Goal: Information Seeking & Learning: Learn about a topic

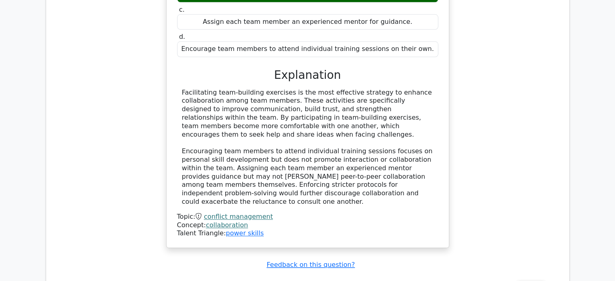
scroll to position [913, 0]
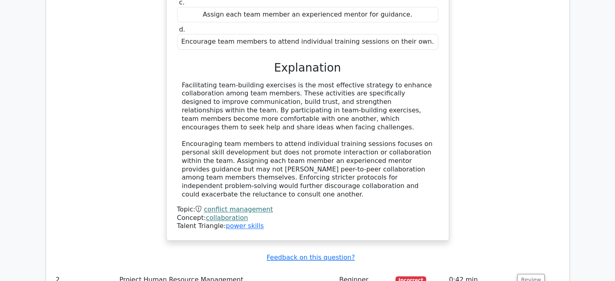
click at [531, 74] on div "During a project's execution, you observe that team members are reluctant to co…" at bounding box center [308, 64] width 510 height 374
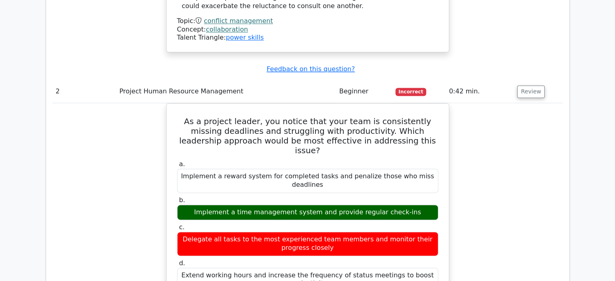
scroll to position [1116, 0]
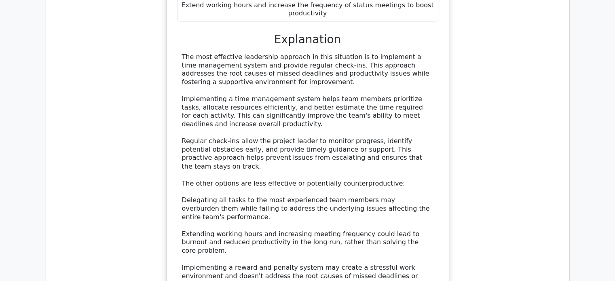
scroll to position [1358, 0]
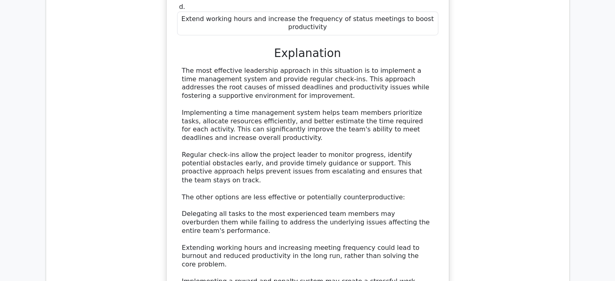
click at [537, 100] on div "As a project leader, you notice that your team is consistently missing deadline…" at bounding box center [308, 125] width 510 height 557
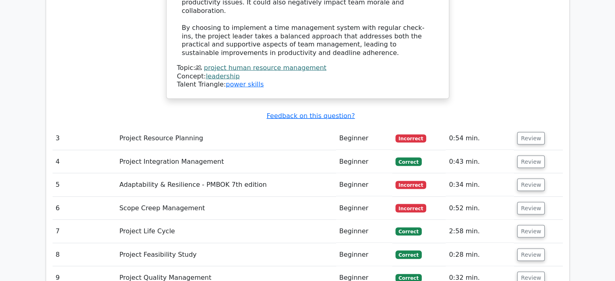
scroll to position [1601, 0]
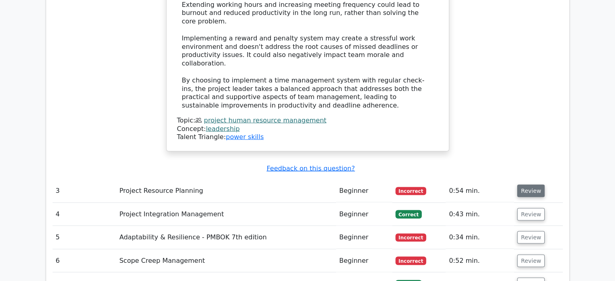
click at [523, 185] on button "Review" at bounding box center [531, 191] width 28 height 13
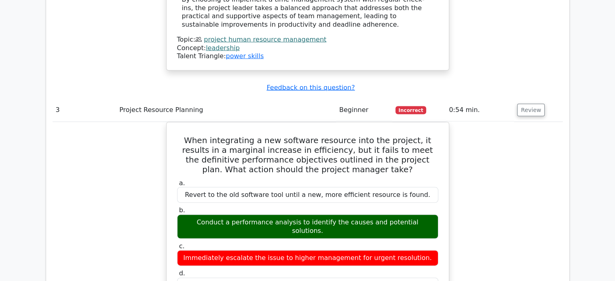
scroll to position [1642, 0]
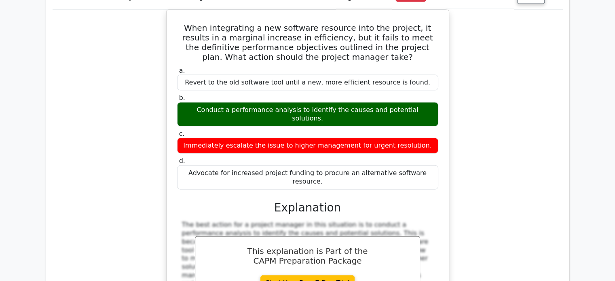
scroll to position [1884, 0]
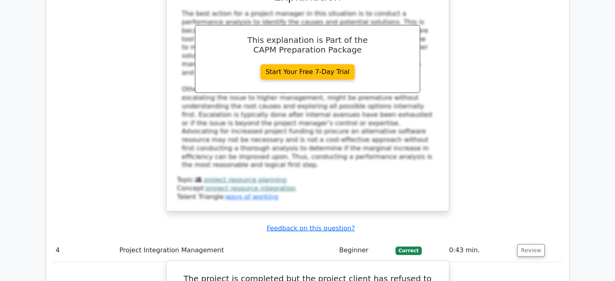
scroll to position [2046, 0]
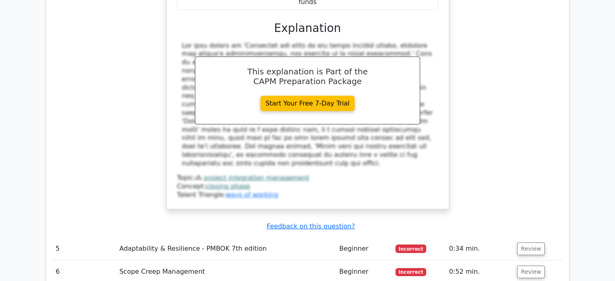
scroll to position [2451, 0]
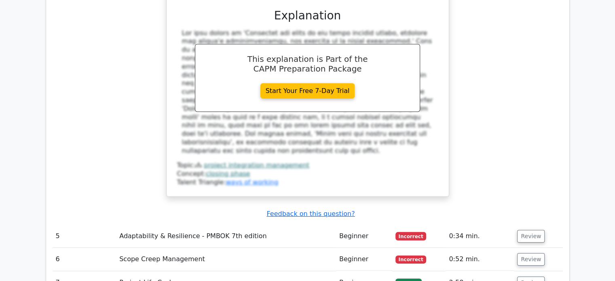
click at [413, 232] on span "Incorrect" at bounding box center [411, 236] width 31 height 8
click at [528, 230] on button "Review" at bounding box center [531, 236] width 28 height 13
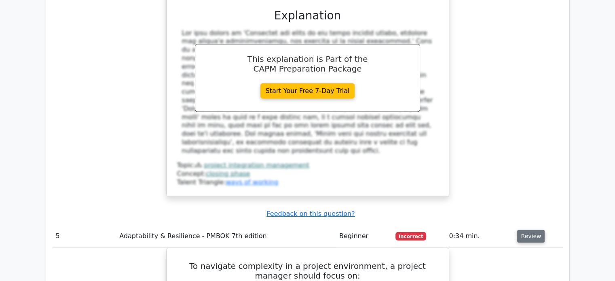
click at [529, 230] on button "Review" at bounding box center [531, 236] width 28 height 13
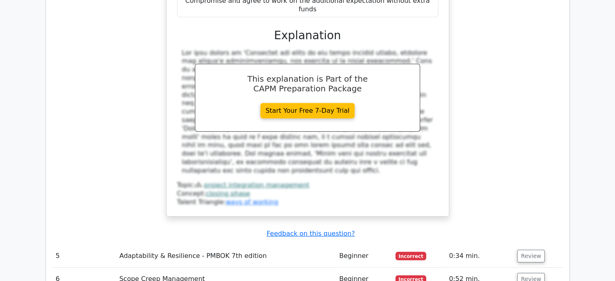
scroll to position [2491, 0]
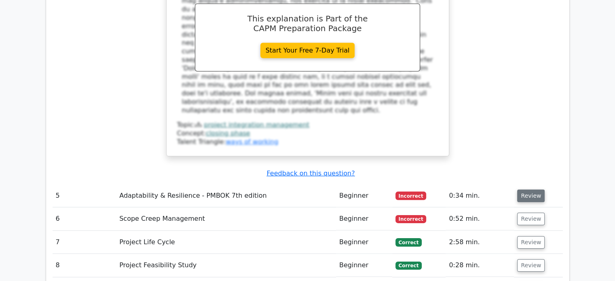
click at [532, 190] on button "Review" at bounding box center [531, 196] width 28 height 13
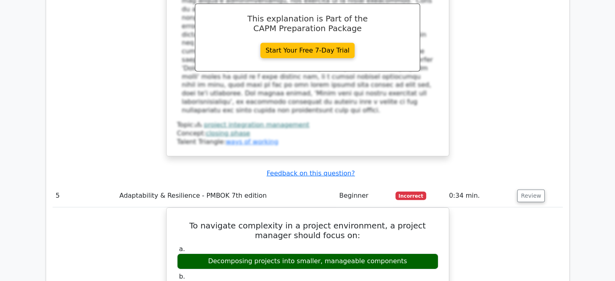
scroll to position [2451, 0]
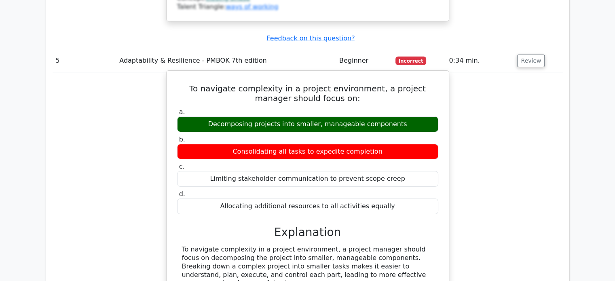
scroll to position [2653, 0]
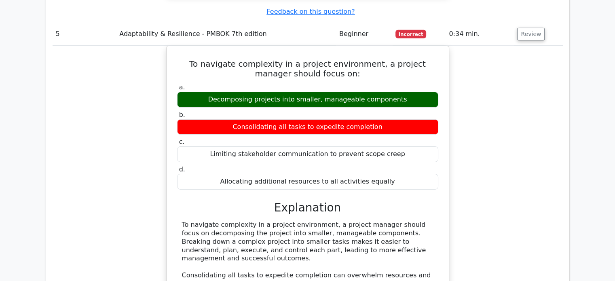
click at [501, 58] on div "To navigate complexity in a project environment, a project manager should focus…" at bounding box center [308, 214] width 510 height 336
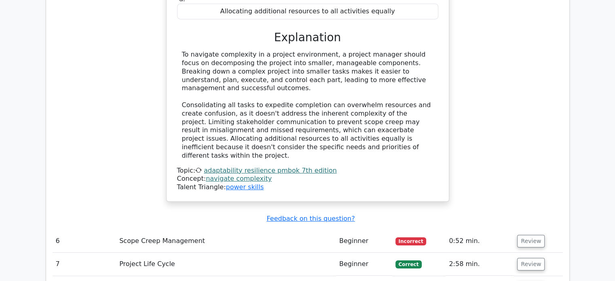
scroll to position [2855, 0]
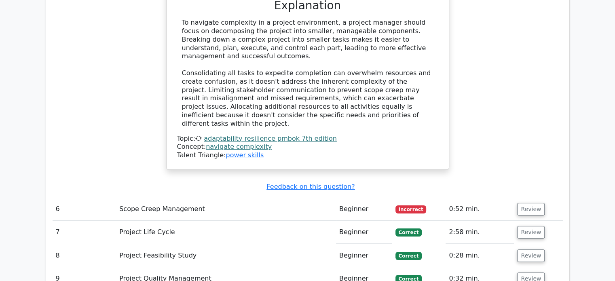
click at [413, 205] on span "Incorrect" at bounding box center [411, 209] width 31 height 8
click at [532, 203] on button "Review" at bounding box center [531, 209] width 28 height 13
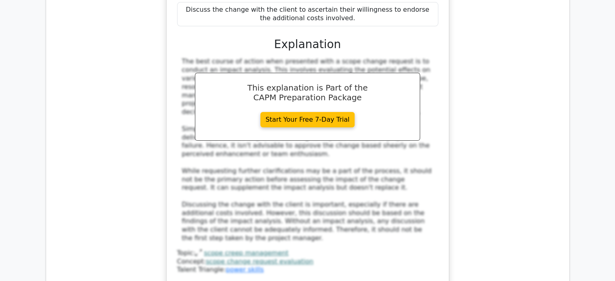
scroll to position [3260, 0]
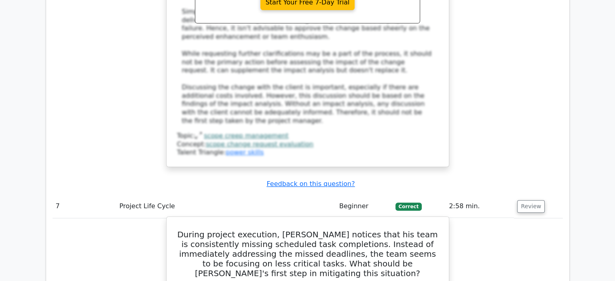
scroll to position [3340, 0]
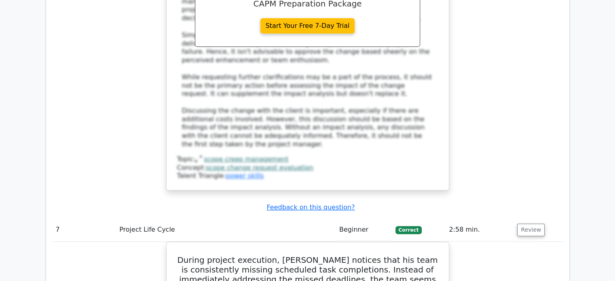
drag, startPoint x: 489, startPoint y: 163, endPoint x: 489, endPoint y: 168, distance: 5.3
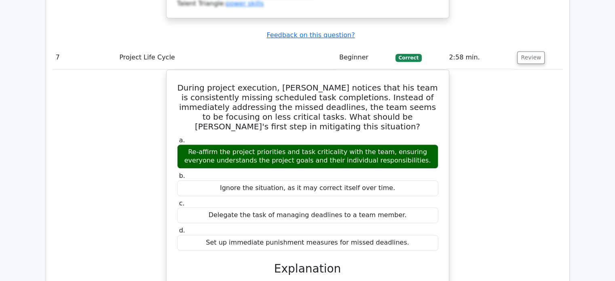
scroll to position [3583, 0]
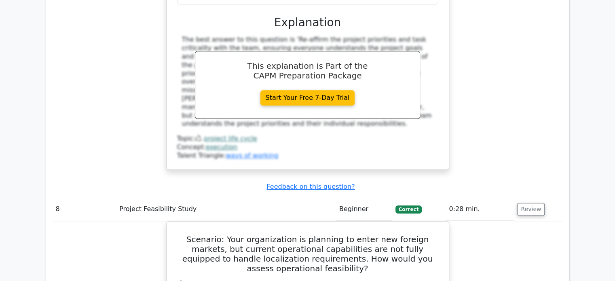
scroll to position [3745, 0]
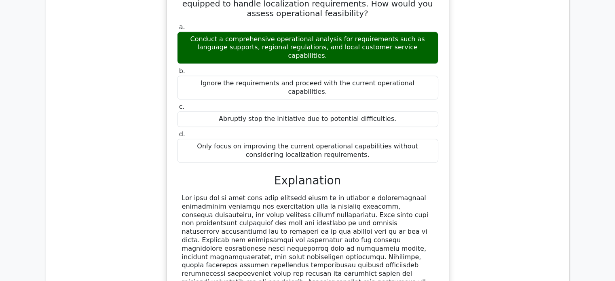
scroll to position [4028, 0]
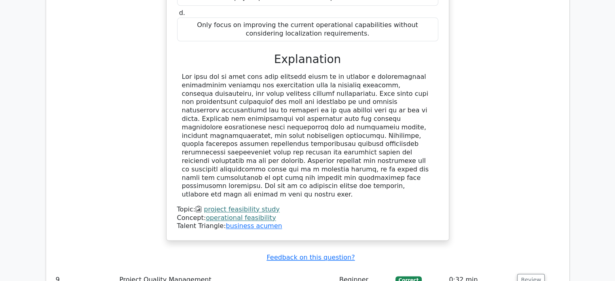
scroll to position [4150, 0]
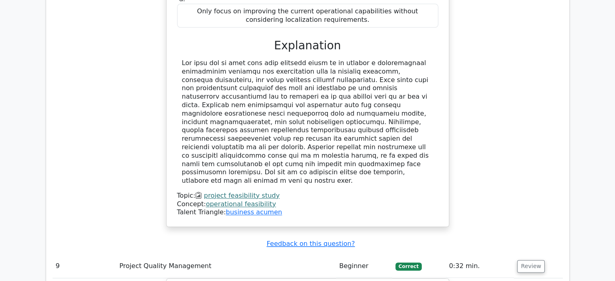
drag, startPoint x: 489, startPoint y: 203, endPoint x: 496, endPoint y: 207, distance: 8.3
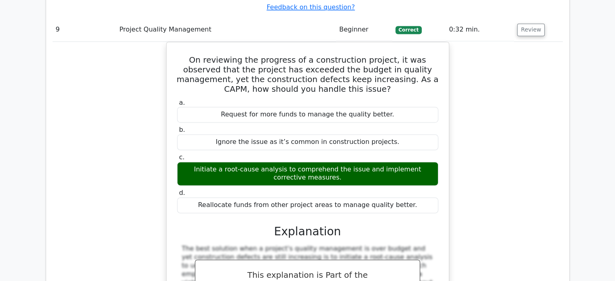
scroll to position [4392, 0]
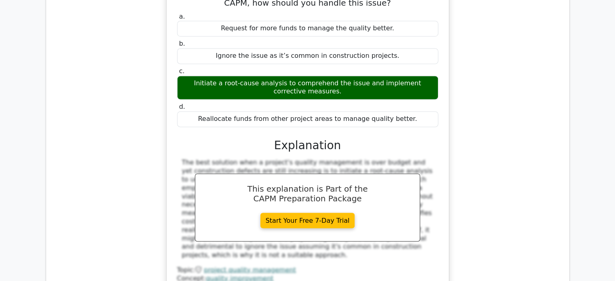
scroll to position [4514, 0]
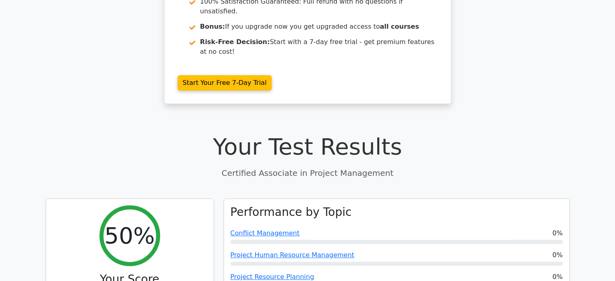
scroll to position [185, 0]
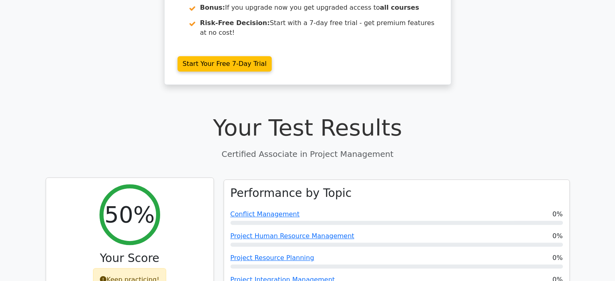
click at [119, 268] on div "Keep practicing!" at bounding box center [129, 279] width 73 height 23
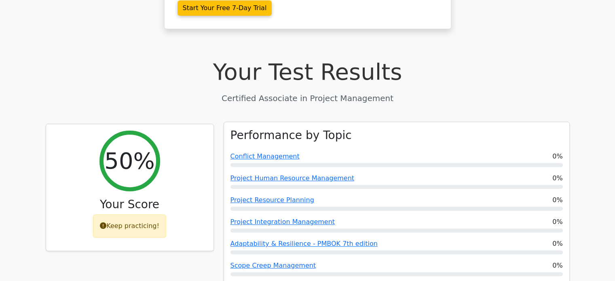
scroll to position [324, 0]
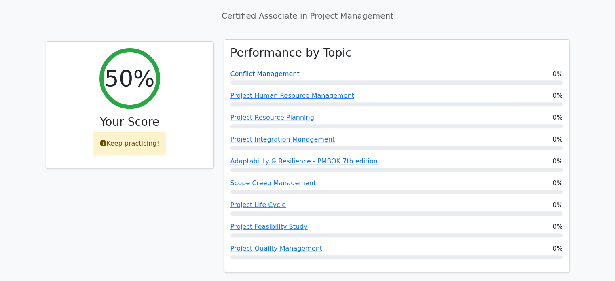
click at [250, 70] on link "Conflict Management" at bounding box center [265, 74] width 69 height 8
click at [272, 92] on link "Project Human Resource Management" at bounding box center [293, 96] width 124 height 8
click at [267, 114] on link "Project Resource Planning" at bounding box center [273, 118] width 84 height 8
click at [286, 136] on link "Project Integration Management" at bounding box center [283, 140] width 104 height 8
click at [285, 157] on link "Adaptability & Resilience - PMBOK 7th edition" at bounding box center [304, 161] width 147 height 8
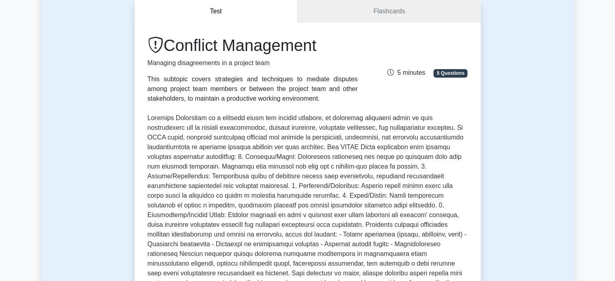
scroll to position [97, 0]
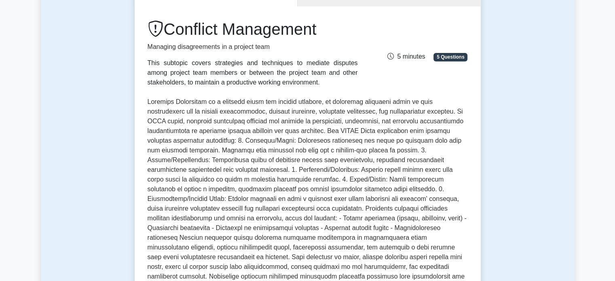
drag, startPoint x: 558, startPoint y: 115, endPoint x: 610, endPoint y: 108, distance: 52.7
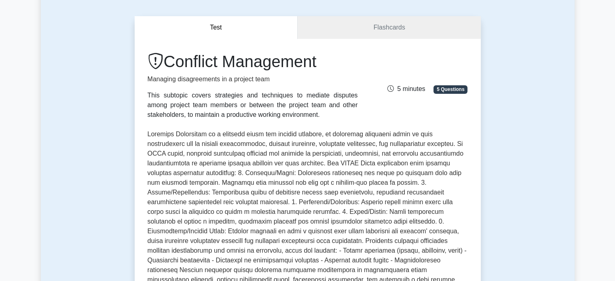
scroll to position [0, 0]
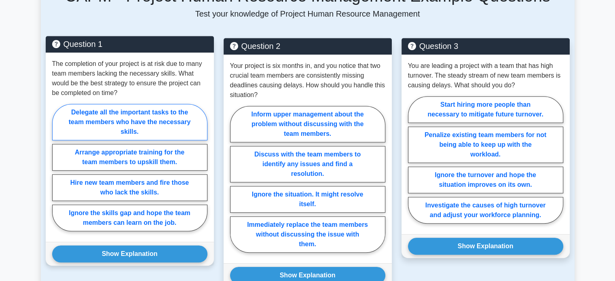
scroll to position [580, 0]
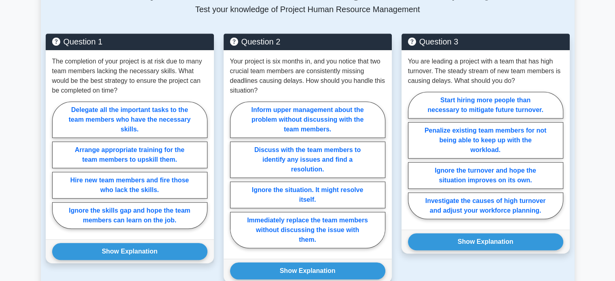
drag, startPoint x: 608, startPoint y: 59, endPoint x: 603, endPoint y: 59, distance: 4.5
click at [608, 59] on main "Back to Certified Associate in Project Management (CAPM) Test Flashcards Projec…" at bounding box center [307, 45] width 615 height 1201
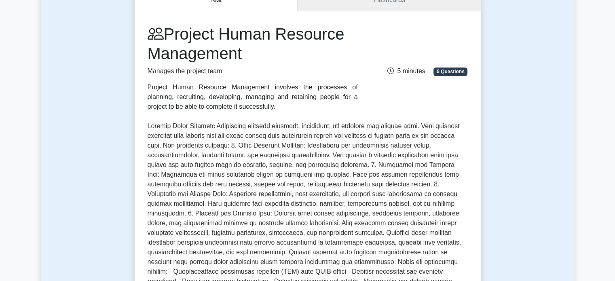
scroll to position [55, 0]
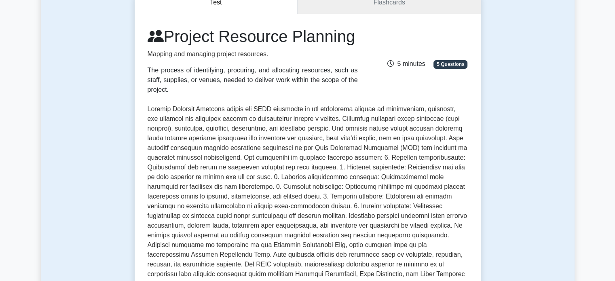
scroll to position [97, 0]
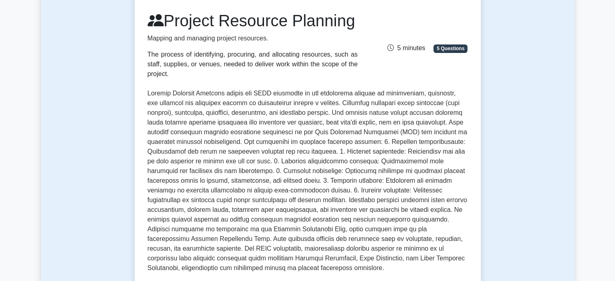
scroll to position [113, 0]
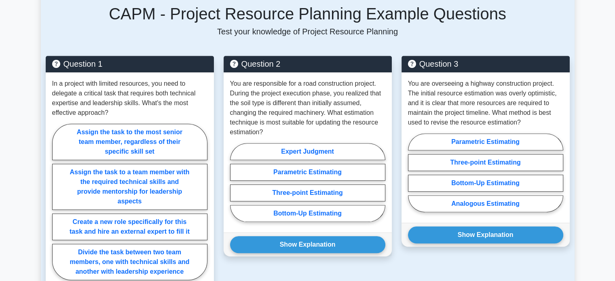
scroll to position [558, 0]
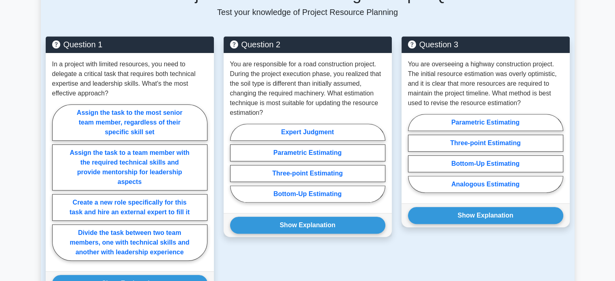
drag, startPoint x: 588, startPoint y: 25, endPoint x: 589, endPoint y: 30, distance: 4.9
click at [588, 25] on main "Back to Certified Associate in Project Management (CAPM) Test Flashcards Projec…" at bounding box center [307, 58] width 615 height 1181
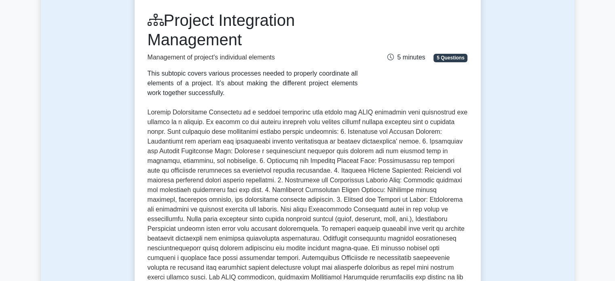
scroll to position [113, 0]
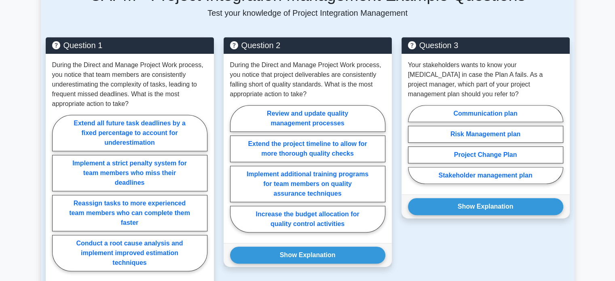
scroll to position [599, 0]
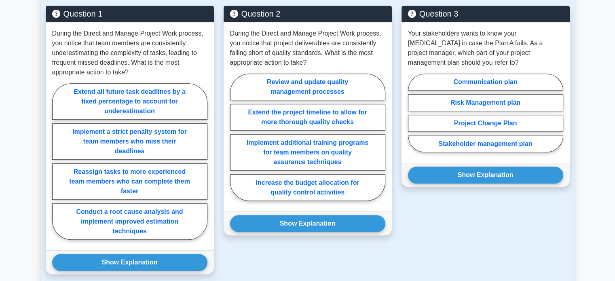
click at [598, 66] on main "Back to Certified Associate in Project Management (CAPM) Test Flashcards Projec…" at bounding box center [307, 32] width 615 height 1210
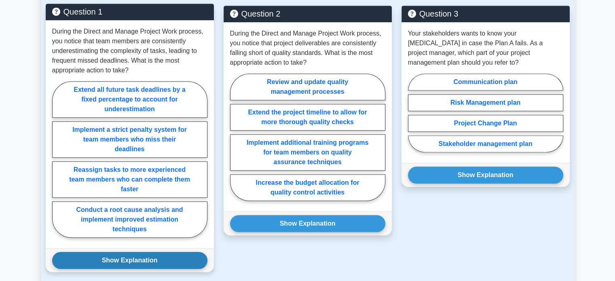
click at [139, 256] on button "Show Explanation" at bounding box center [129, 260] width 155 height 17
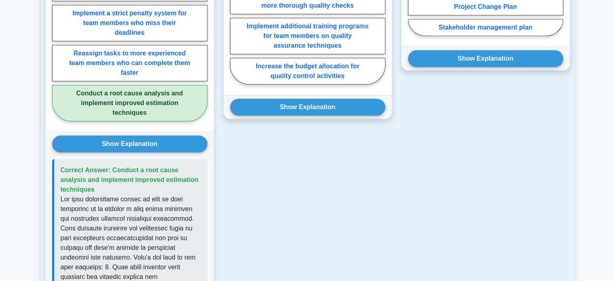
scroll to position [720, 0]
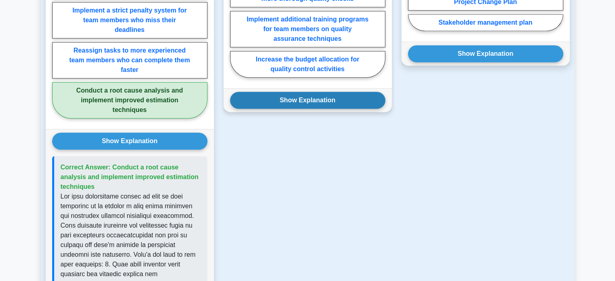
click at [288, 106] on button "Show Explanation" at bounding box center [307, 100] width 155 height 17
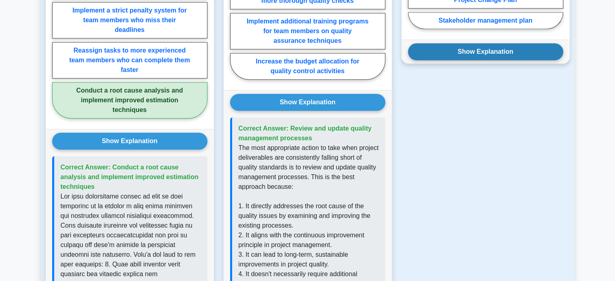
click at [463, 43] on button "Show Explanation" at bounding box center [485, 51] width 155 height 17
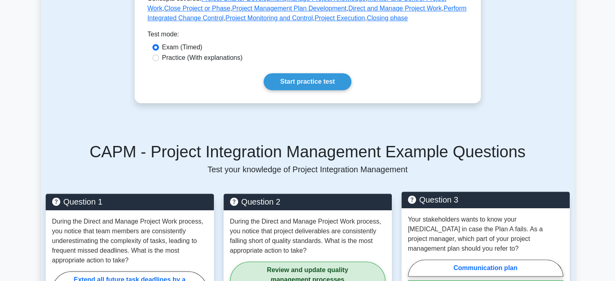
scroll to position [396, 0]
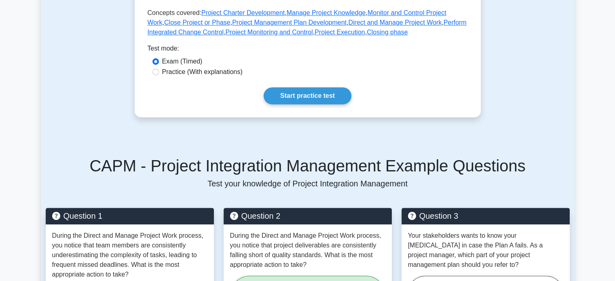
drag, startPoint x: 61, startPoint y: 0, endPoint x: 476, endPoint y: 129, distance: 434.6
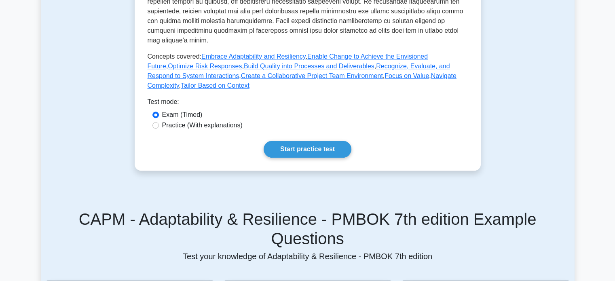
scroll to position [364, 0]
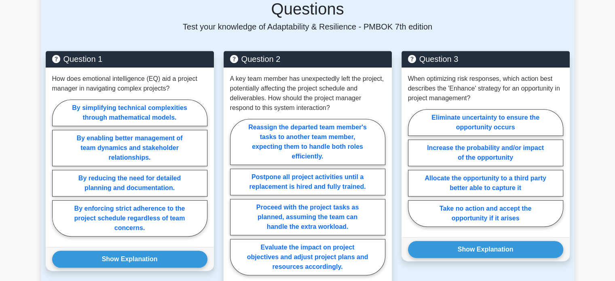
scroll to position [607, 0]
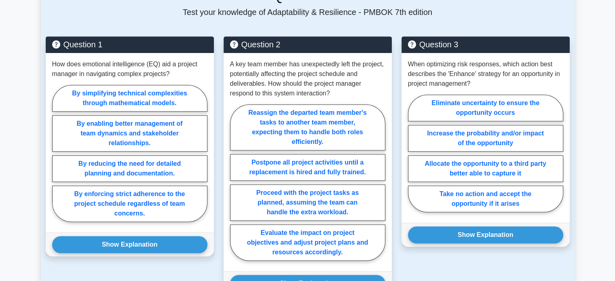
click at [44, 27] on div "Question 1 How does emotional intelligence (EQ) aid a project manager in naviga…" at bounding box center [308, 166] width 534 height 278
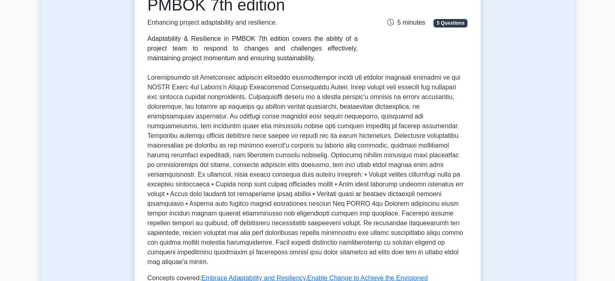
scroll to position [31, 0]
